Goal: Information Seeking & Learning: Learn about a topic

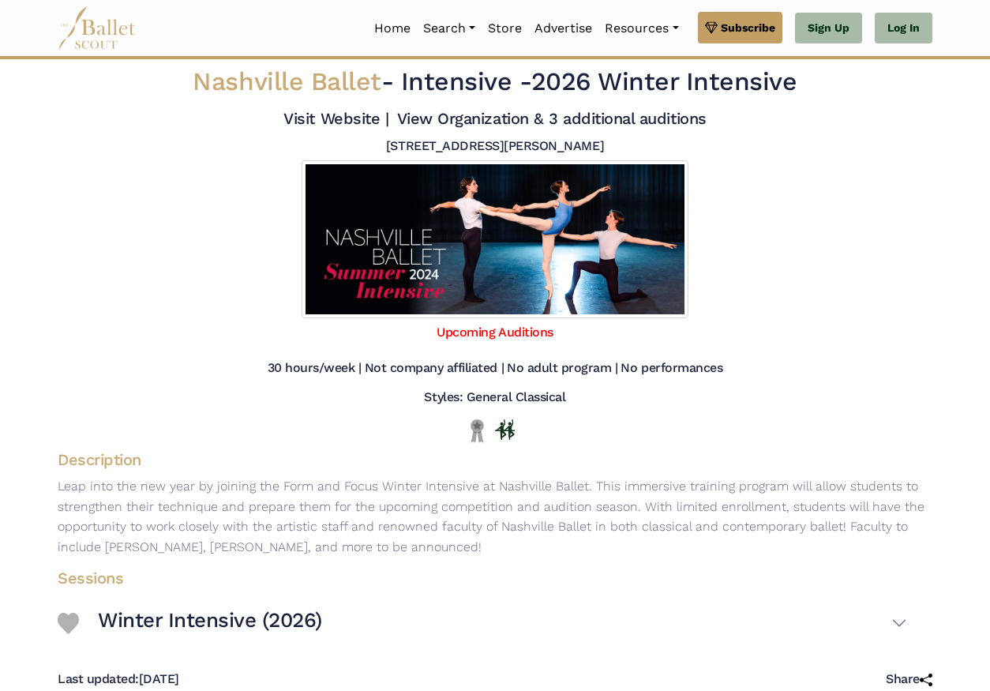
click at [90, 36] on img at bounding box center [97, 27] width 79 height 43
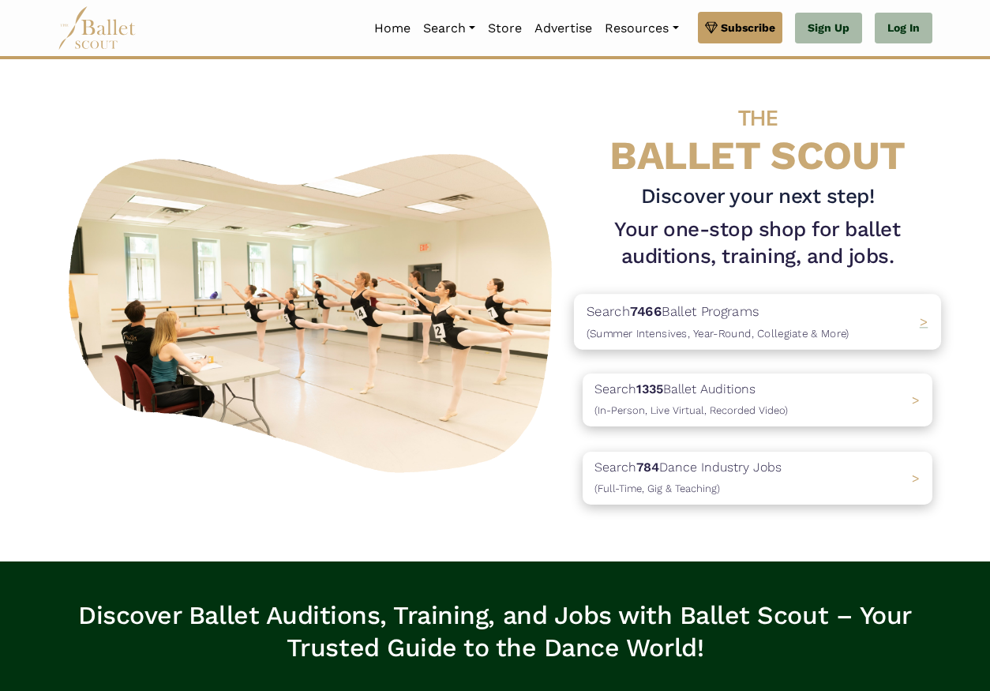
click at [673, 326] on span "(Summer Intensives, Year-Round, Collegiate & More)" at bounding box center [718, 332] width 263 height 13
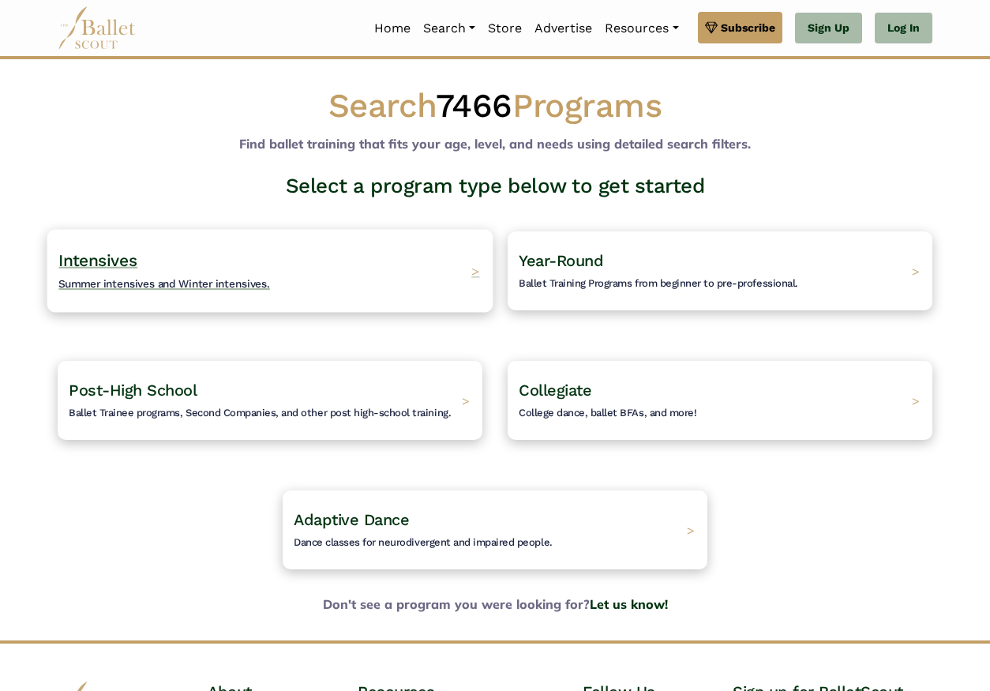
click at [300, 259] on div "Intensives Summer intensives and Winter intensives. >" at bounding box center [270, 270] width 446 height 83
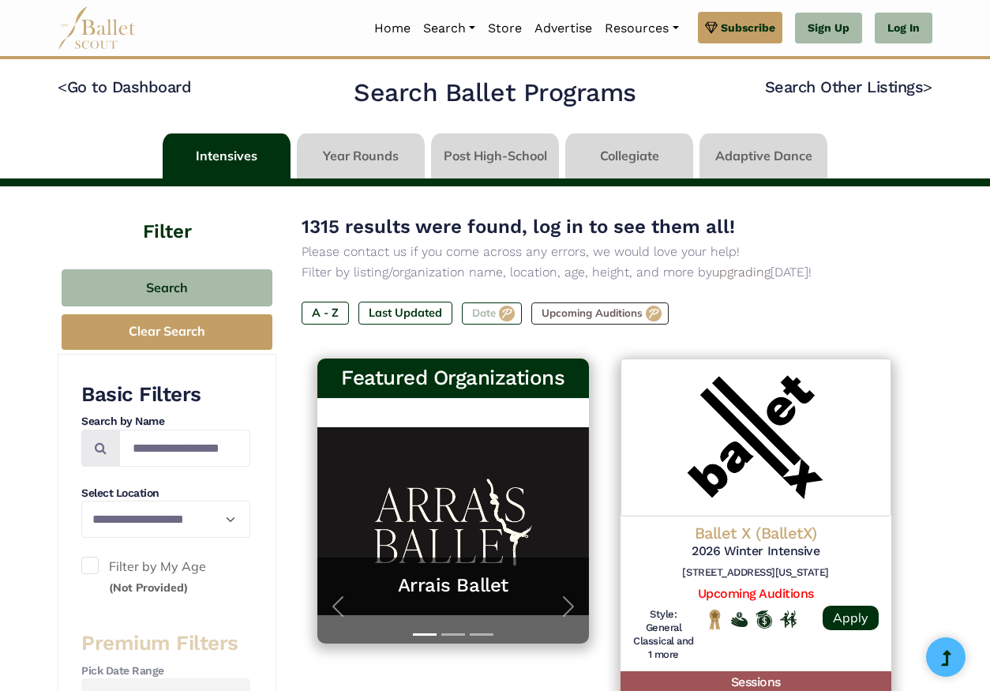
click at [498, 313] on label "Date" at bounding box center [492, 314] width 60 height 22
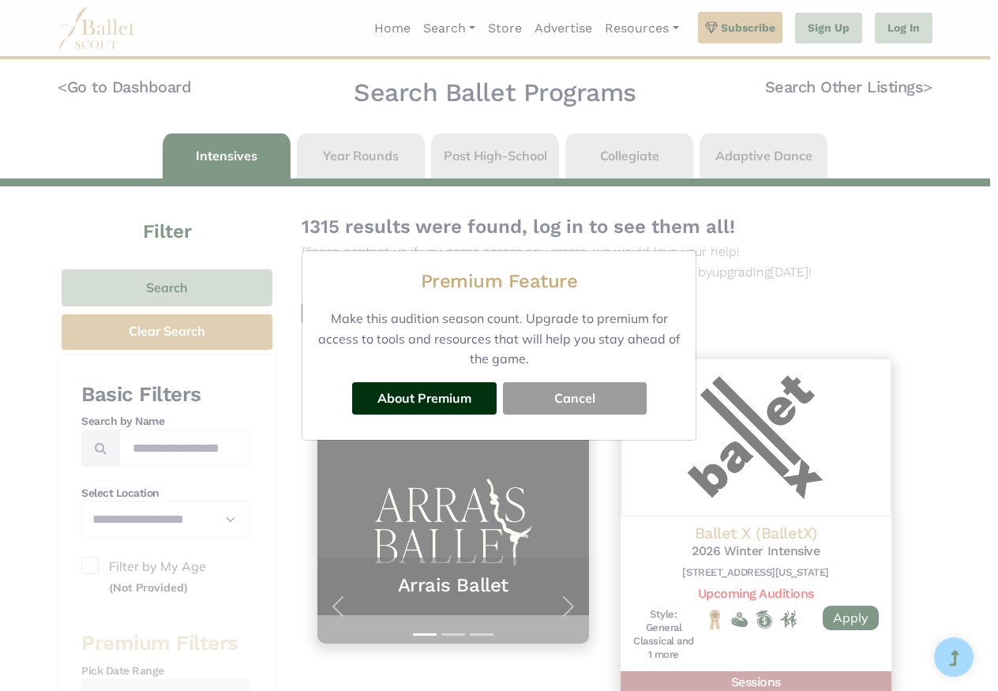
click at [596, 395] on button "Cancel" at bounding box center [575, 398] width 144 height 32
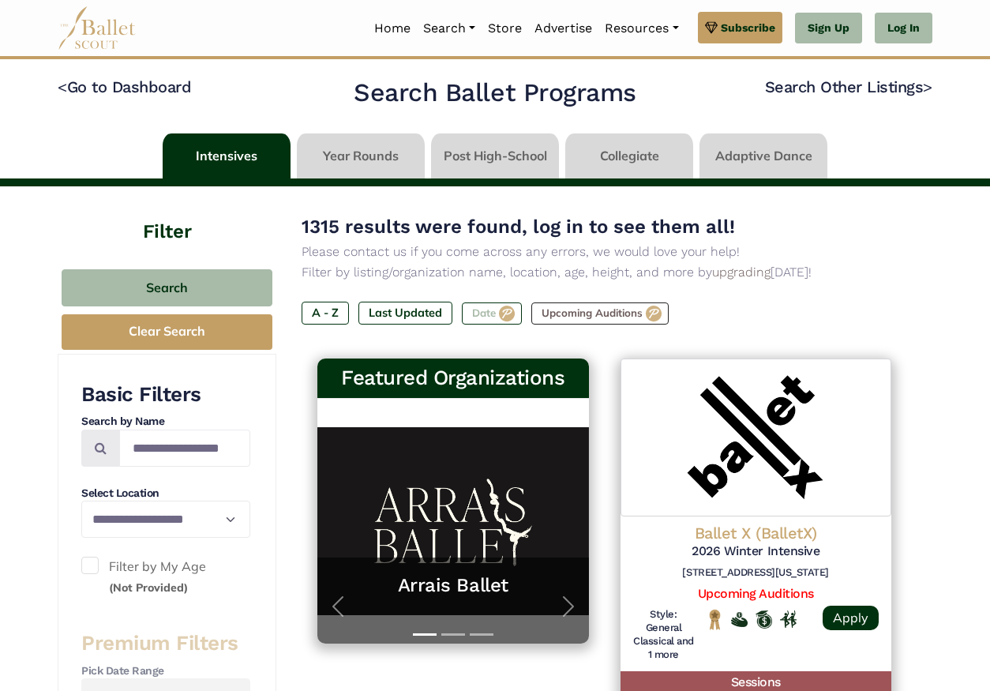
click at [480, 313] on label "Date" at bounding box center [492, 314] width 60 height 22
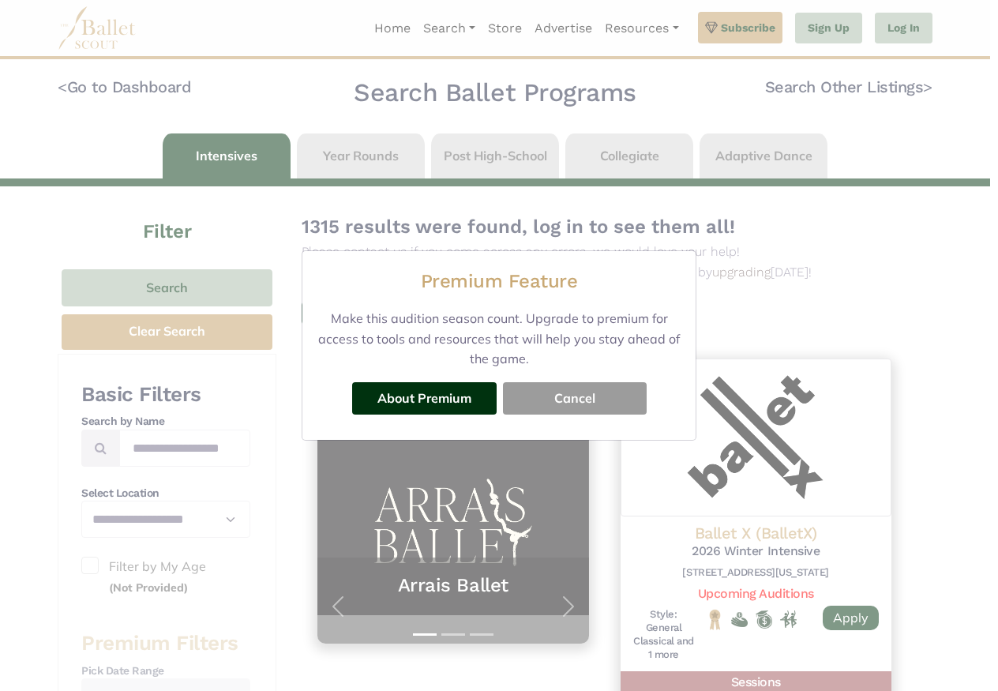
click at [552, 402] on button "Cancel" at bounding box center [575, 398] width 144 height 32
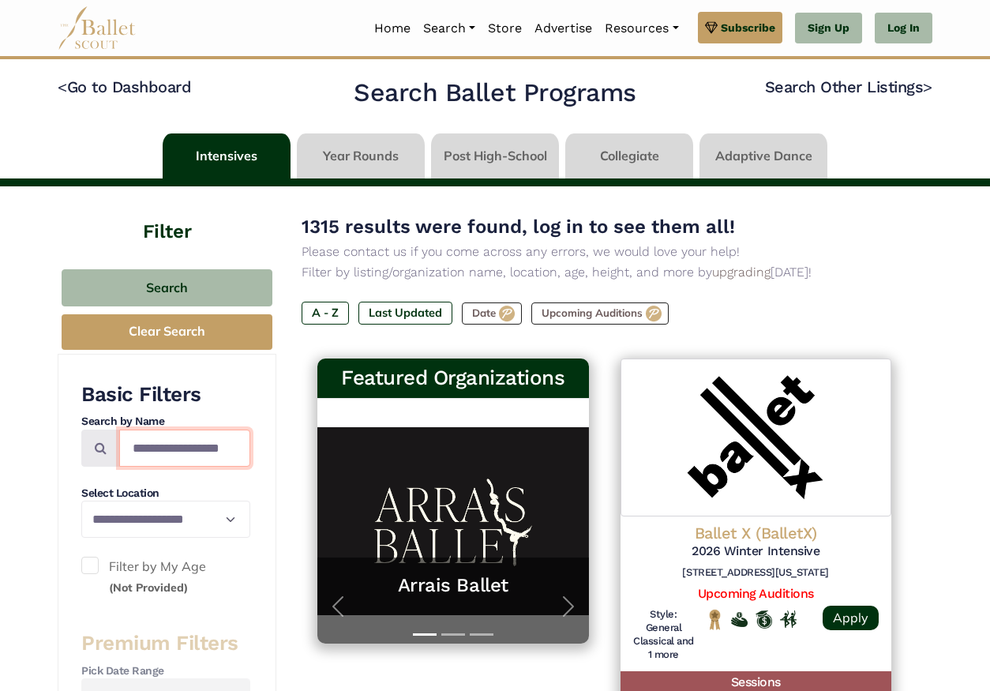
click at [205, 445] on input "Search by names..." at bounding box center [184, 448] width 131 height 37
type input "******"
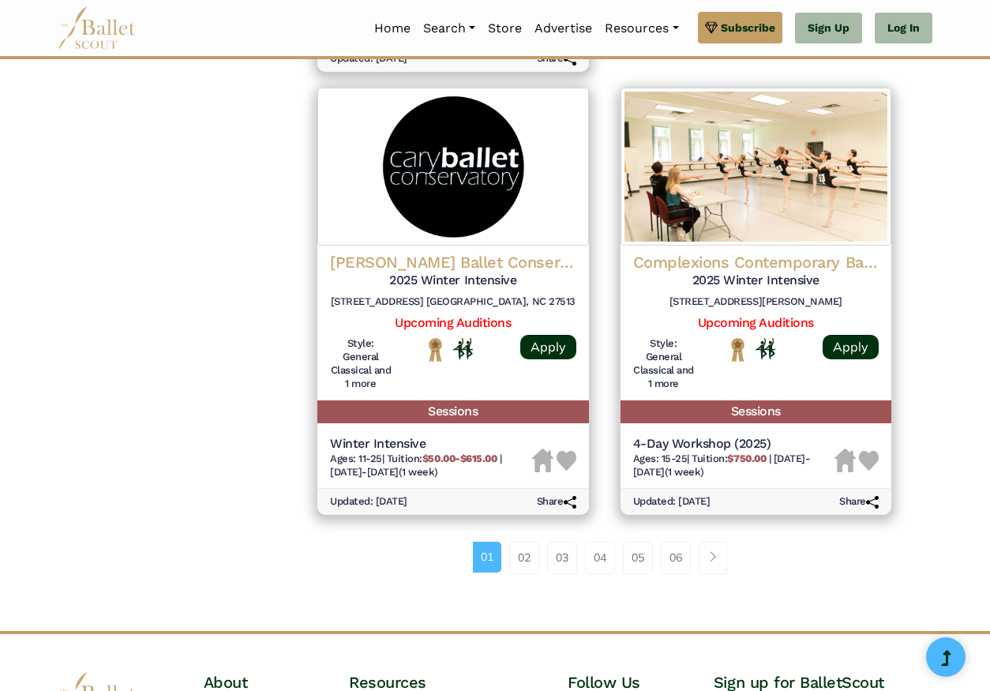
scroll to position [2172, 0]
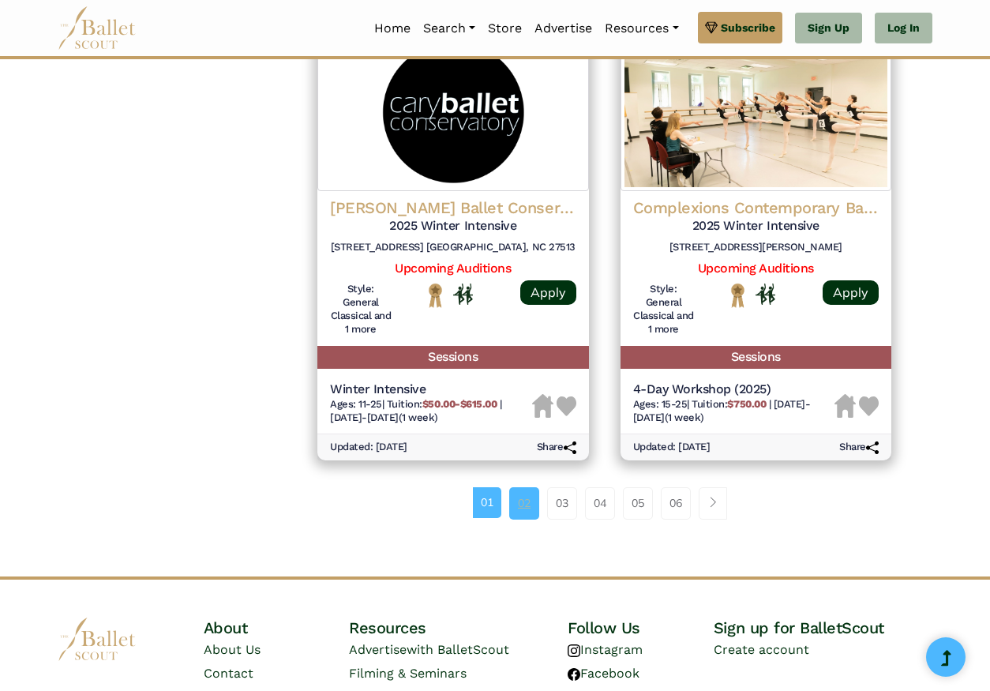
click at [532, 487] on link "02" at bounding box center [524, 503] width 30 height 32
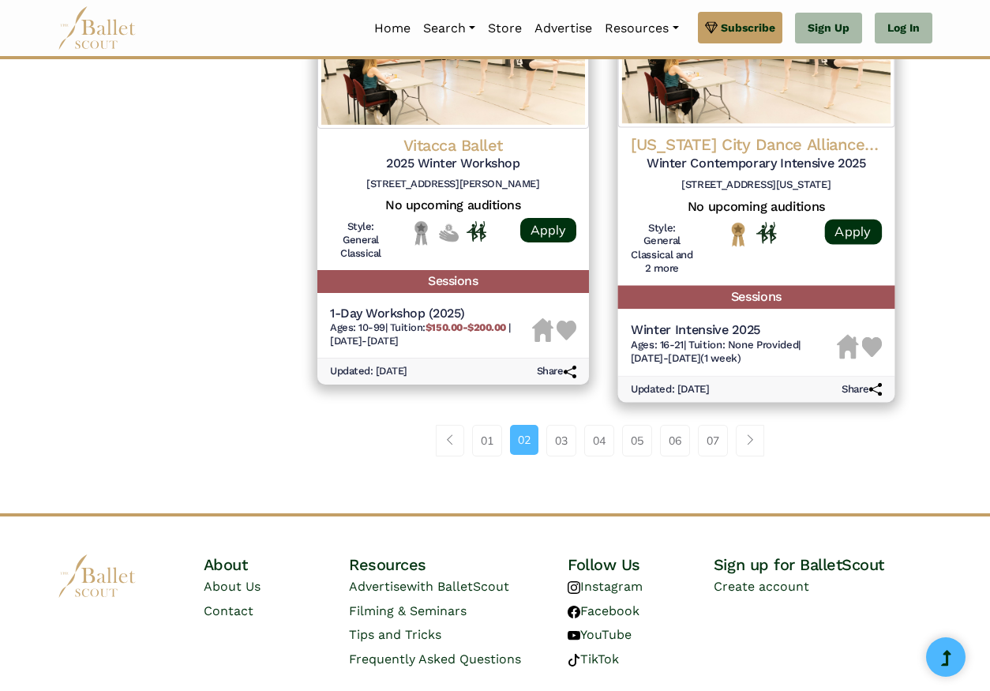
scroll to position [2284, 0]
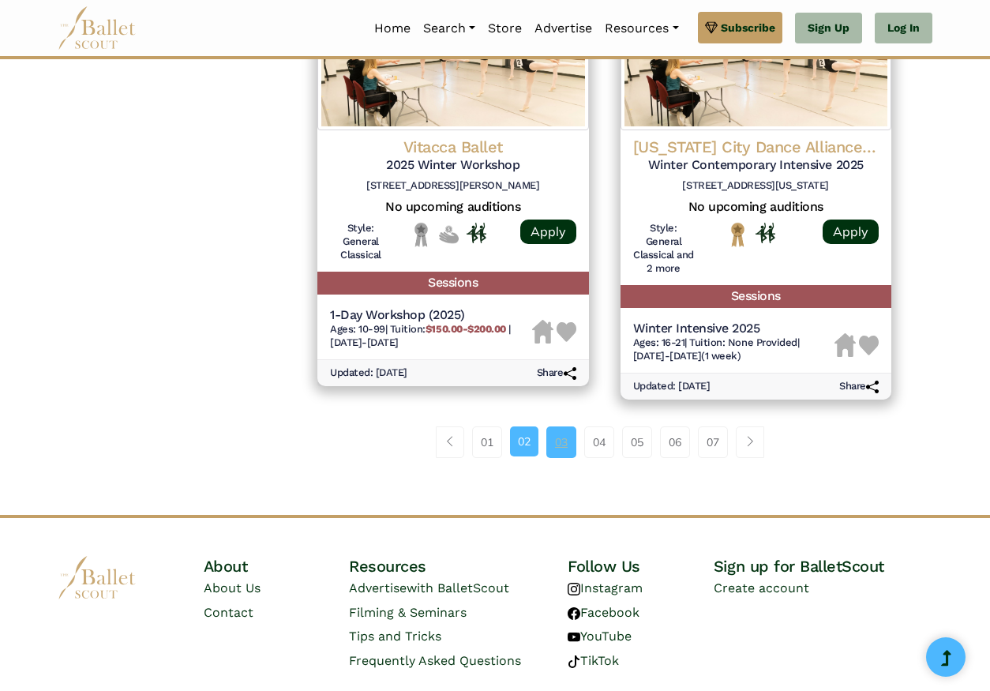
click at [564, 427] on link "03" at bounding box center [562, 443] width 30 height 32
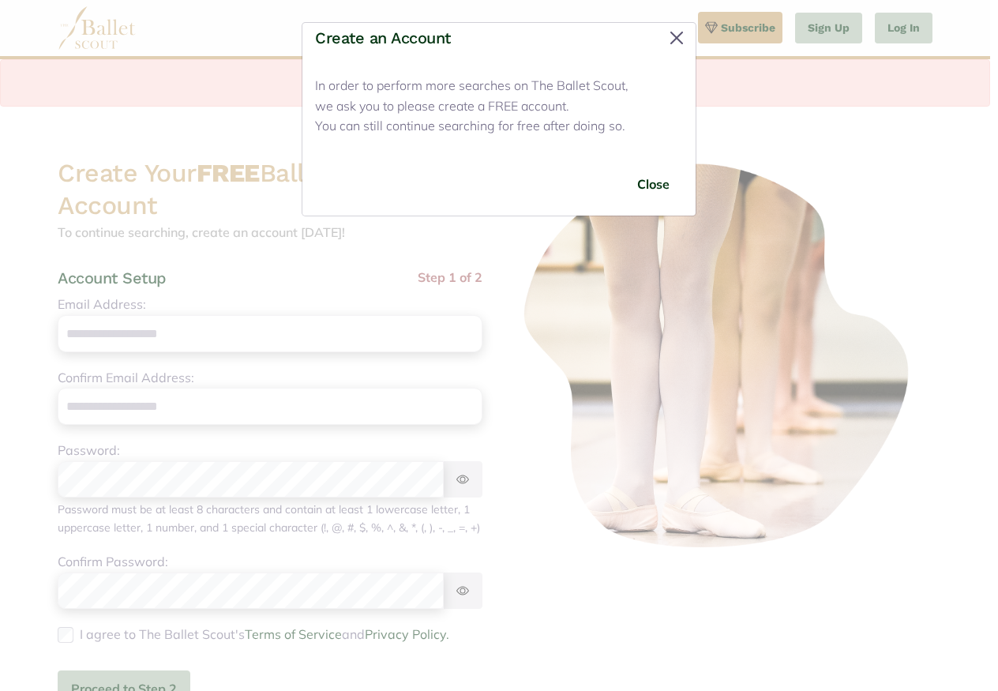
click at [675, 39] on button "Close" at bounding box center [676, 37] width 25 height 25
